Goal: Ask a question

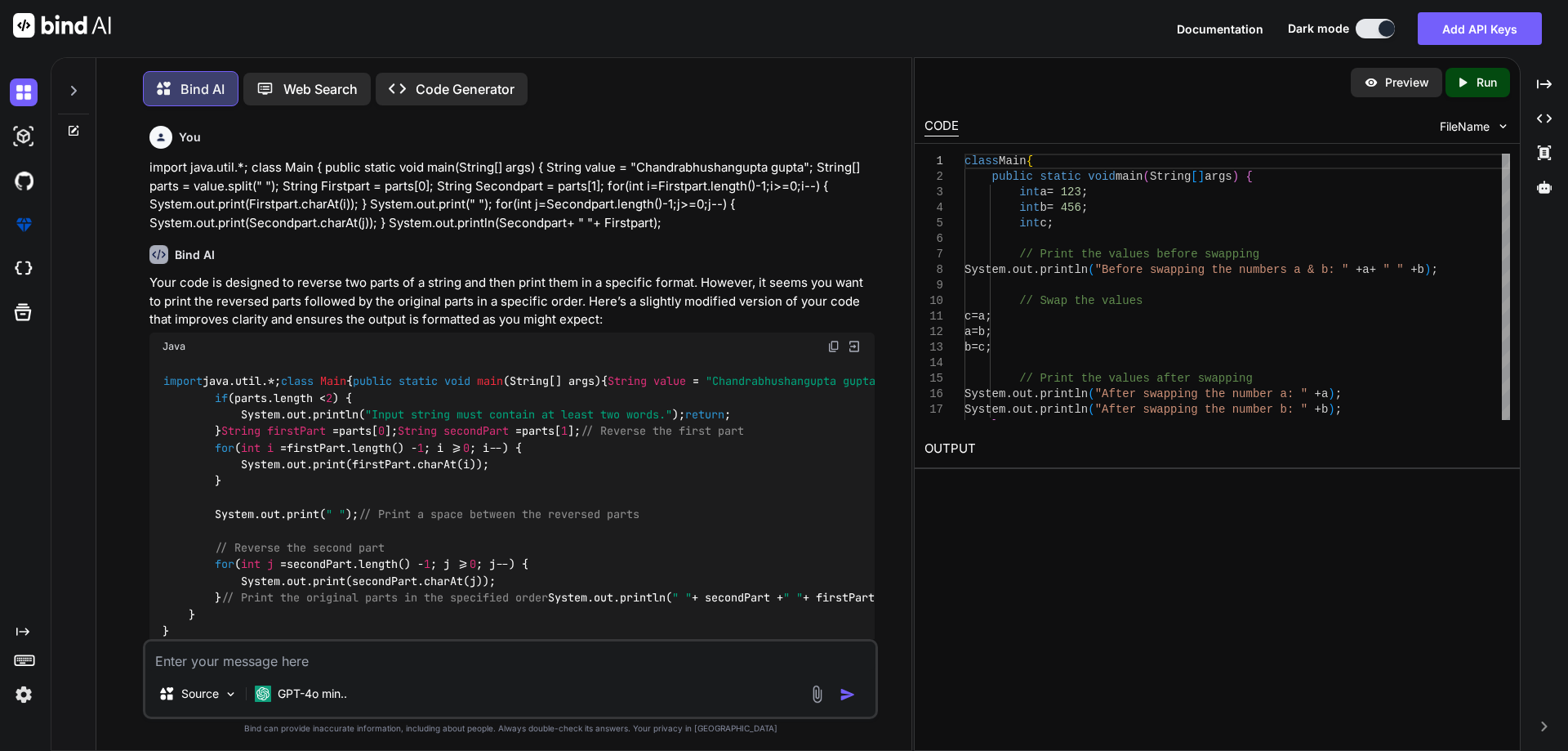
scroll to position [5408, 0]
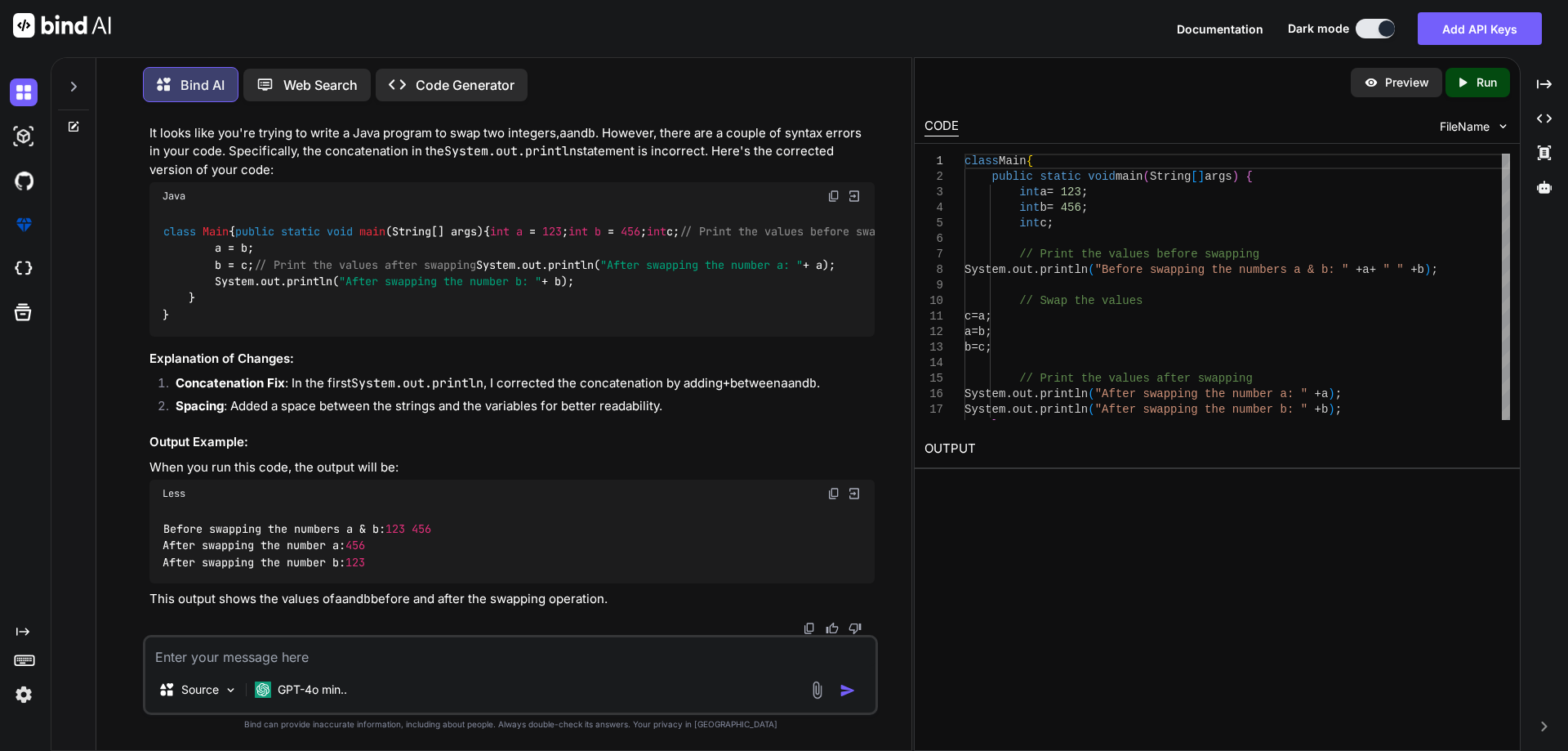
click at [328, 655] on textarea at bounding box center [510, 652] width 730 height 29
type textarea "swap 2 number program wihout using 3rd varibale"
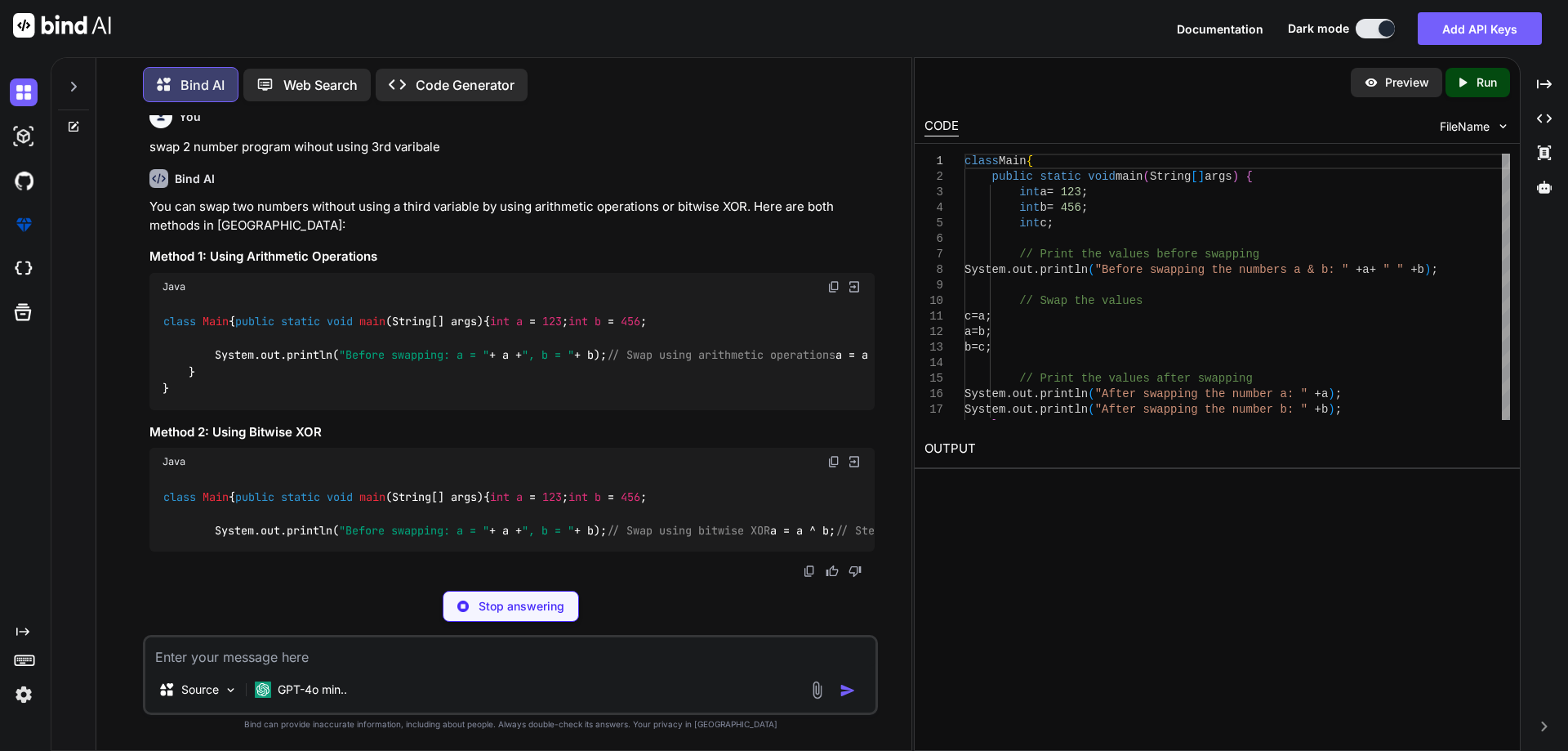
scroll to position [6227, 0]
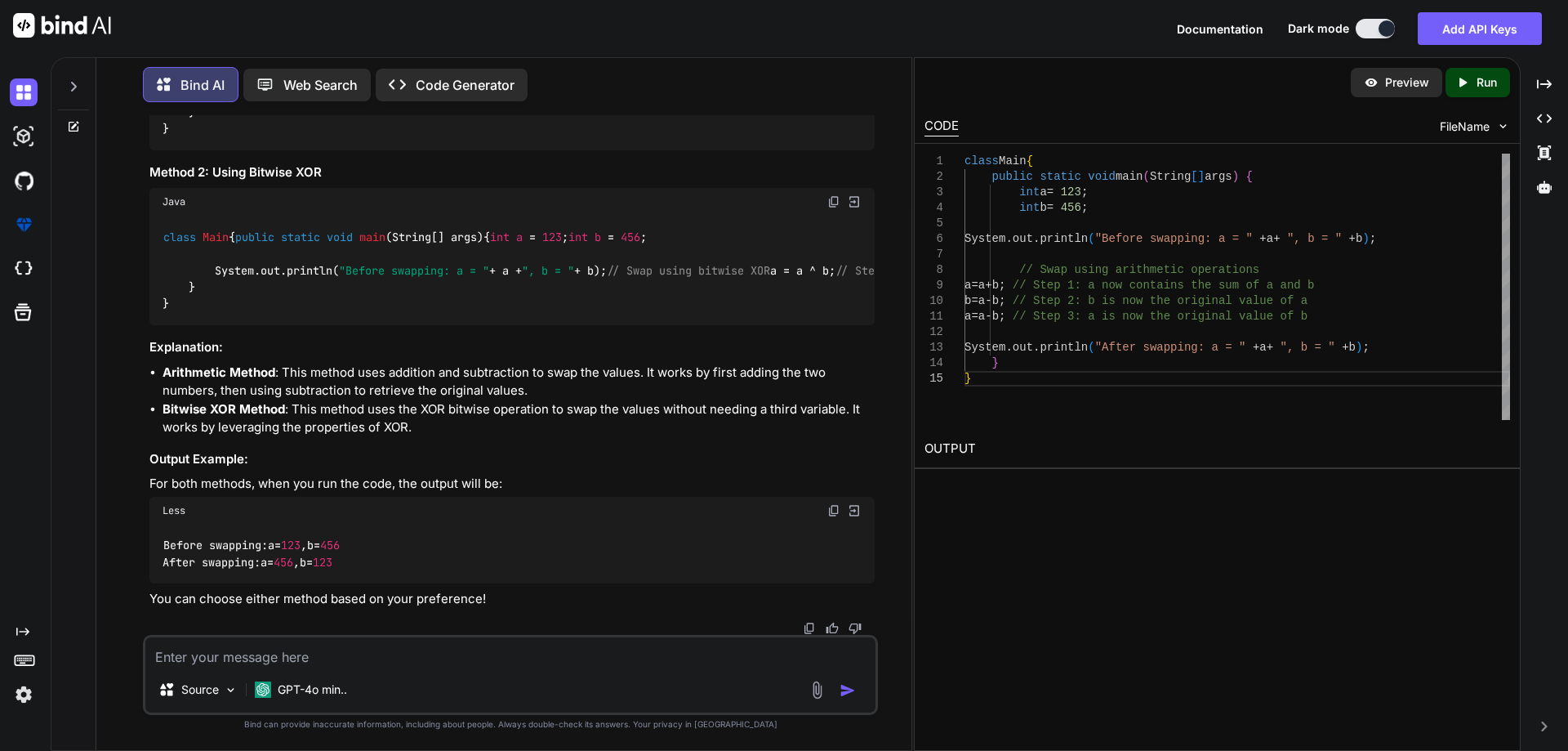
drag, startPoint x: 479, startPoint y: 389, endPoint x: 359, endPoint y: 411, distance: 122.0
click at [359, 151] on div "class Main { public static void main (String[] args) { int a = 123 ; int b = 45…" at bounding box center [512, 95] width 725 height 109
click at [141, 392] on div "You import java.util.*; class Main { public static void main(String[] args) { S…" at bounding box center [510, 432] width 802 height 635
drag, startPoint x: 212, startPoint y: 403, endPoint x: 484, endPoint y: 408, distance: 272.0
click at [484, 151] on div "class Main { public static void main (String[] args) { int a = 123 ; int b = 45…" at bounding box center [512, 95] width 725 height 109
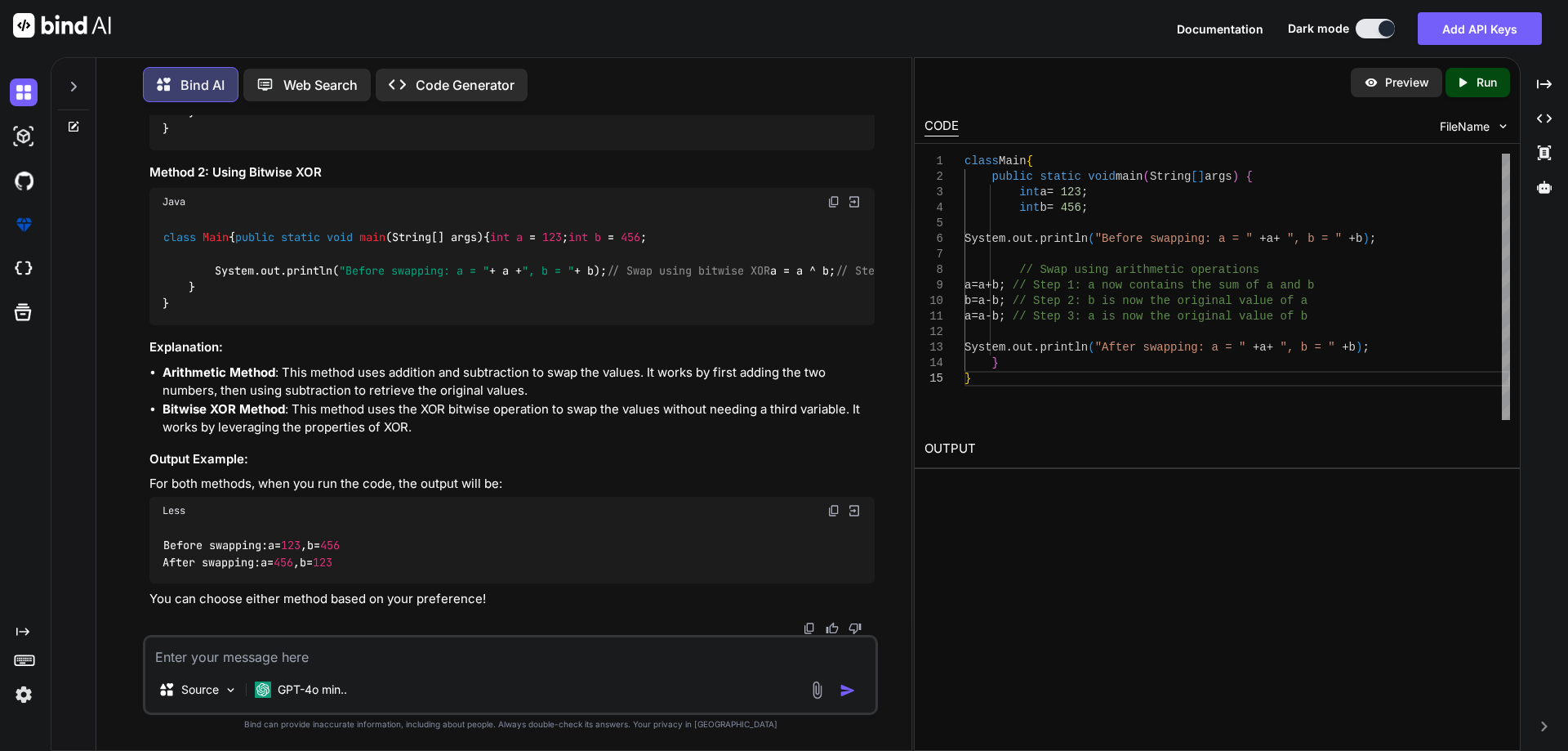
click at [457, 656] on textarea at bounding box center [510, 652] width 730 height 29
type textarea "Write the above program using dynamic value"
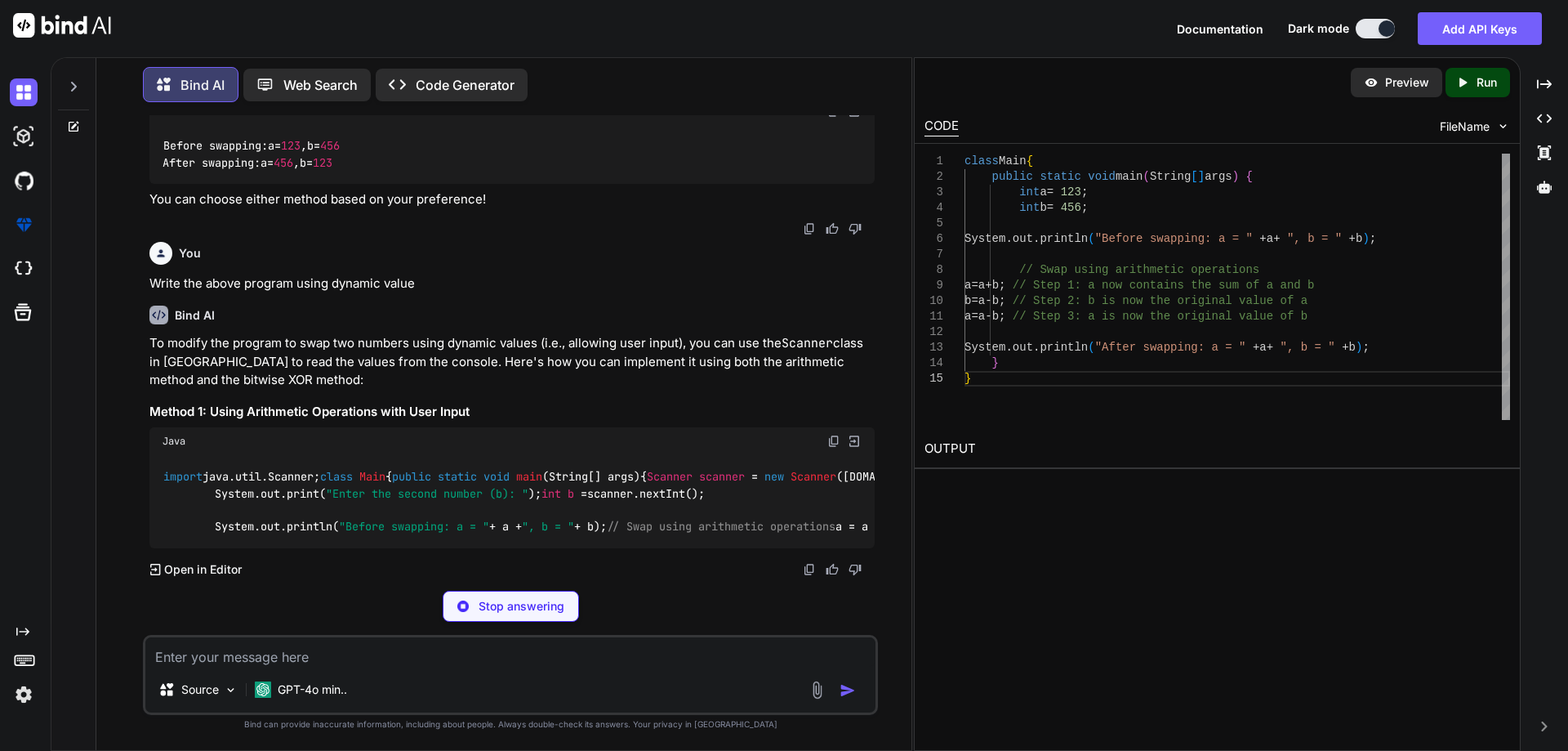
scroll to position [7449, 0]
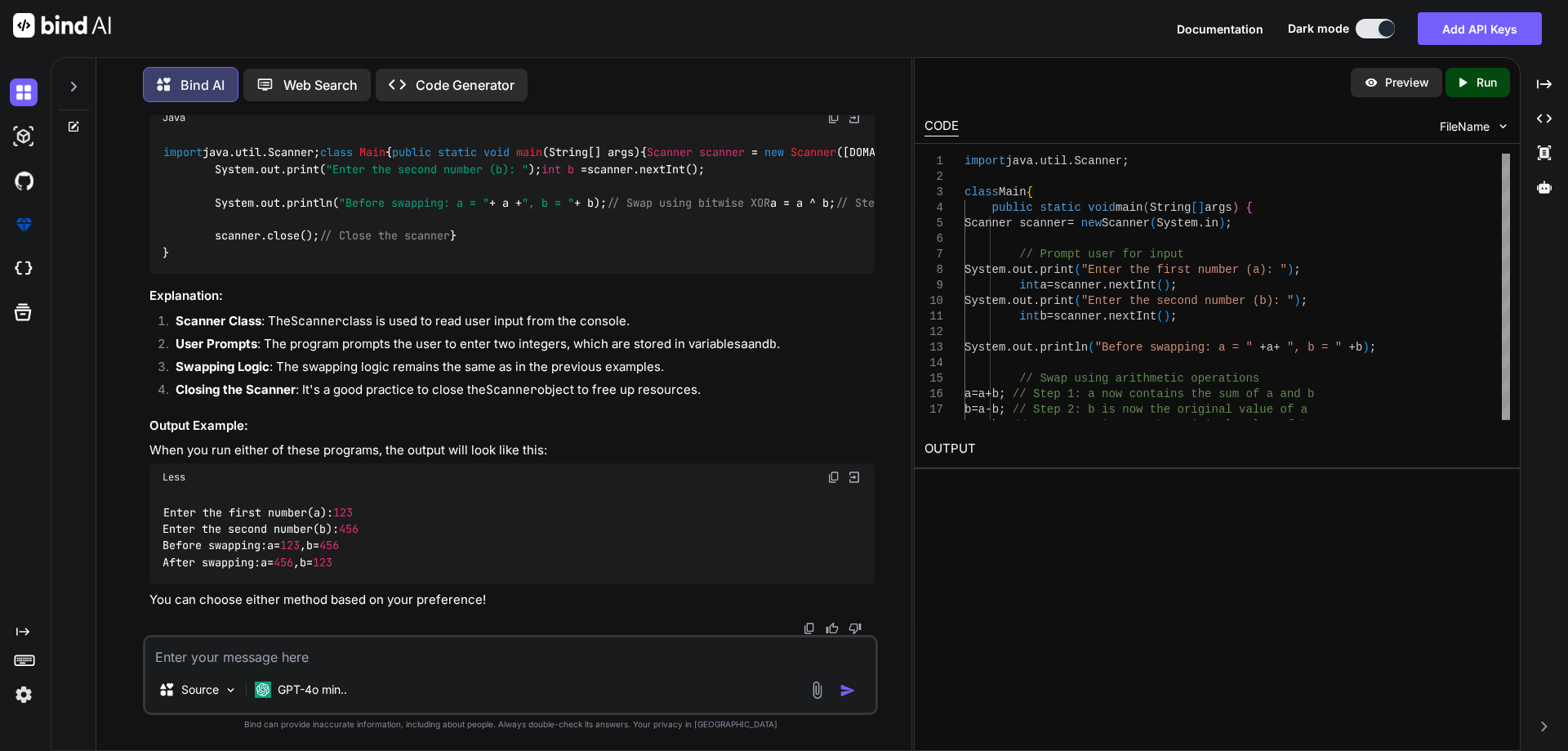
click at [610, 749] on div "You import java.util.*; class Main { public static void main(String[] args) { S…" at bounding box center [510, 432] width 735 height 635
